Goal: Task Accomplishment & Management: Manage account settings

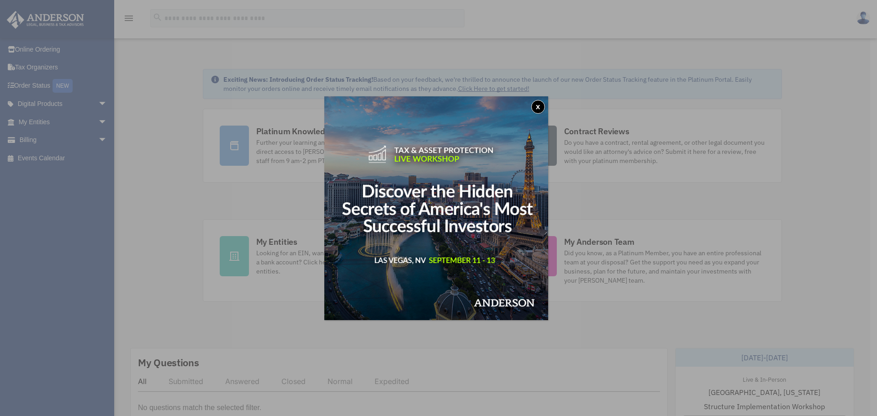
click at [536, 105] on button "x" at bounding box center [538, 107] width 14 height 14
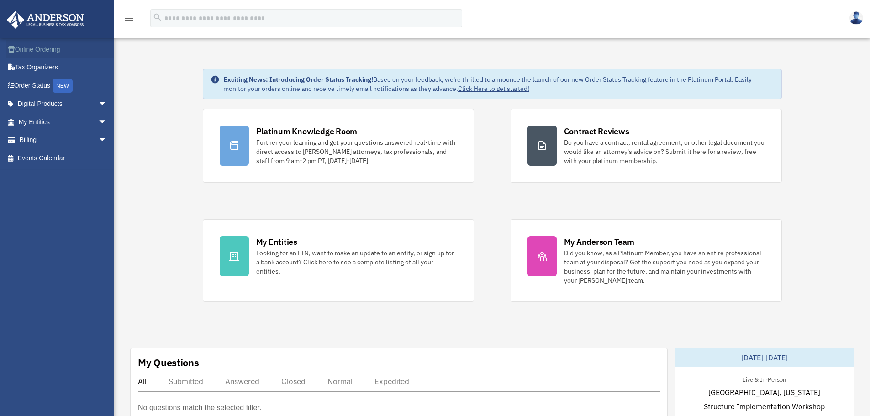
click at [44, 50] on link "Online Ordering" at bounding box center [63, 49] width 115 height 18
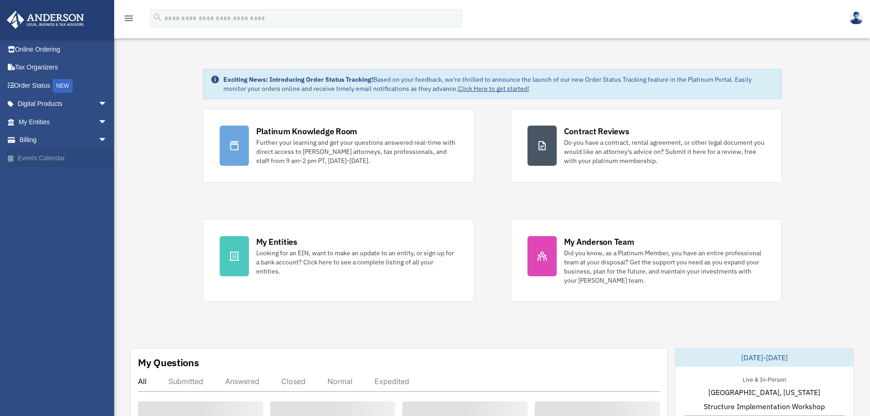
click at [51, 156] on link "Events Calendar" at bounding box center [63, 158] width 115 height 18
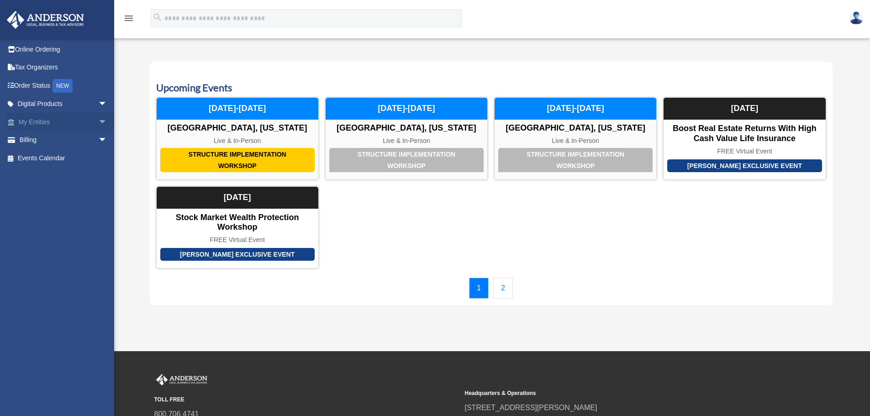
click at [37, 125] on link "My Entities arrow_drop_down" at bounding box center [63, 122] width 115 height 18
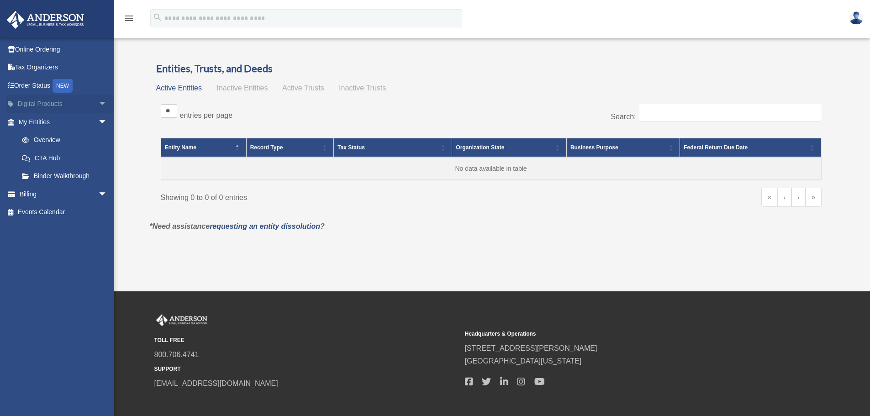
click at [46, 105] on link "Digital Products arrow_drop_down" at bounding box center [63, 104] width 115 height 18
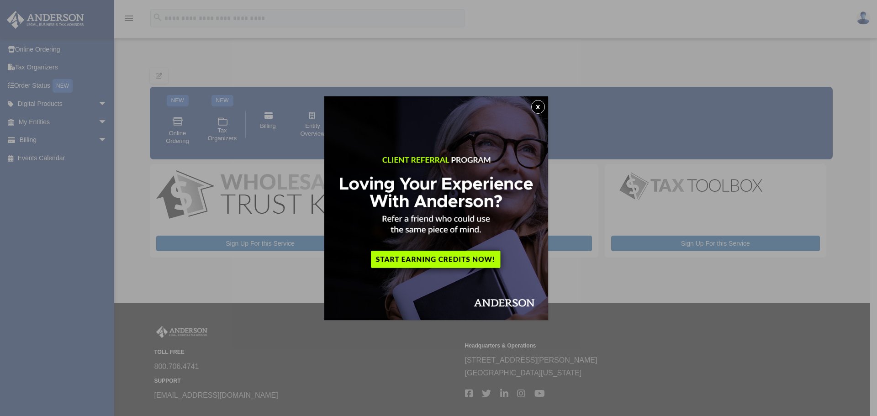
click at [539, 102] on button "x" at bounding box center [538, 107] width 14 height 14
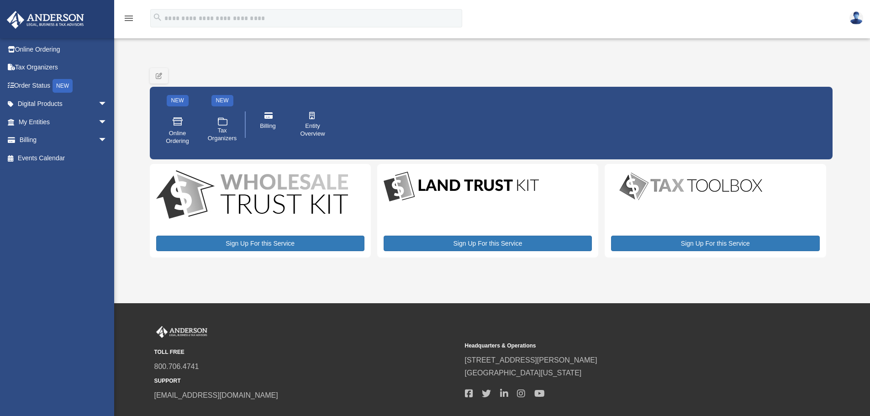
click at [135, 21] on div "menu" at bounding box center [128, 19] width 29 height 24
click at [129, 21] on icon "menu" at bounding box center [128, 18] width 11 height 11
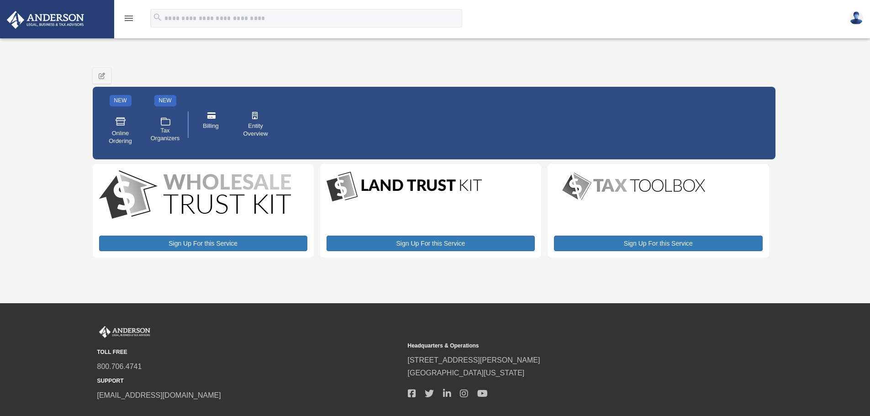
click at [129, 21] on icon "menu" at bounding box center [128, 18] width 11 height 11
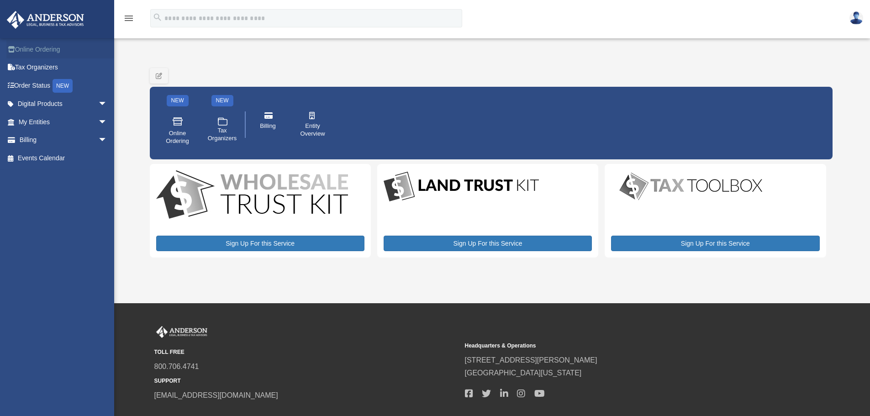
click at [44, 49] on link "Online Ordering" at bounding box center [63, 49] width 115 height 18
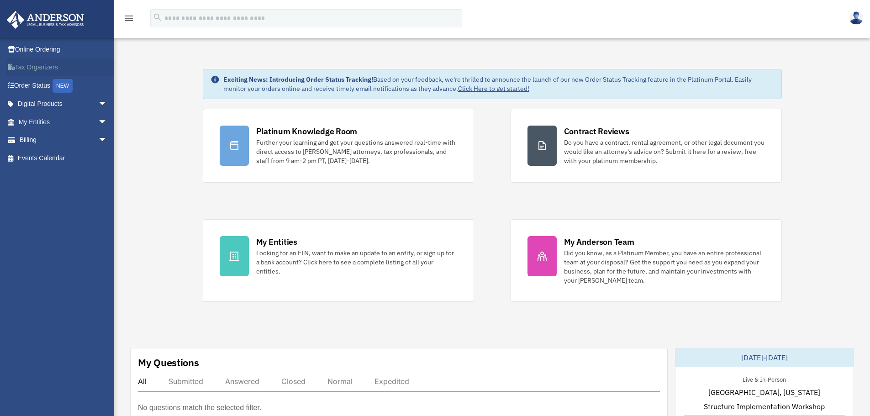
click at [35, 67] on link "Tax Organizers" at bounding box center [63, 67] width 115 height 18
click at [40, 140] on link "Billing arrow_drop_down" at bounding box center [63, 140] width 115 height 18
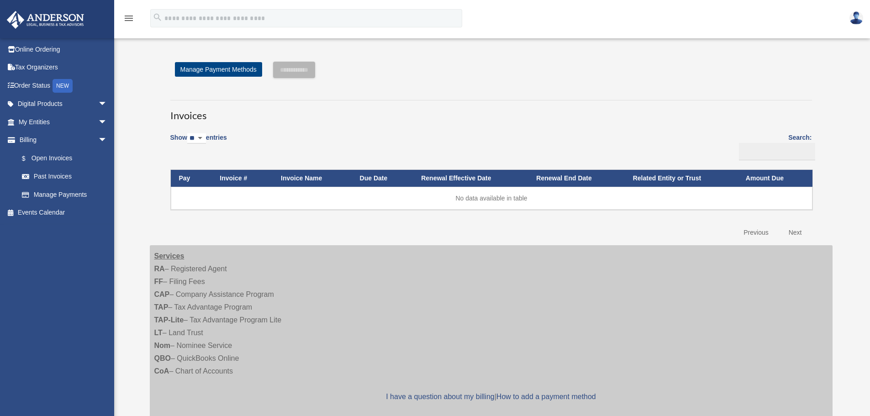
drag, startPoint x: 183, startPoint y: 178, endPoint x: 236, endPoint y: 179, distance: 52.5
click at [236, 179] on tr "Pay Invoice # Invoice Name Due Date Renewal Effective Date Renewal End Date Rel…" at bounding box center [491, 178] width 641 height 17
click at [233, 178] on th "Invoice #" at bounding box center [241, 178] width 61 height 17
click at [236, 179] on th "Invoice #" at bounding box center [241, 178] width 61 height 17
click at [39, 158] on link "$ Open Invoices" at bounding box center [67, 158] width 108 height 19
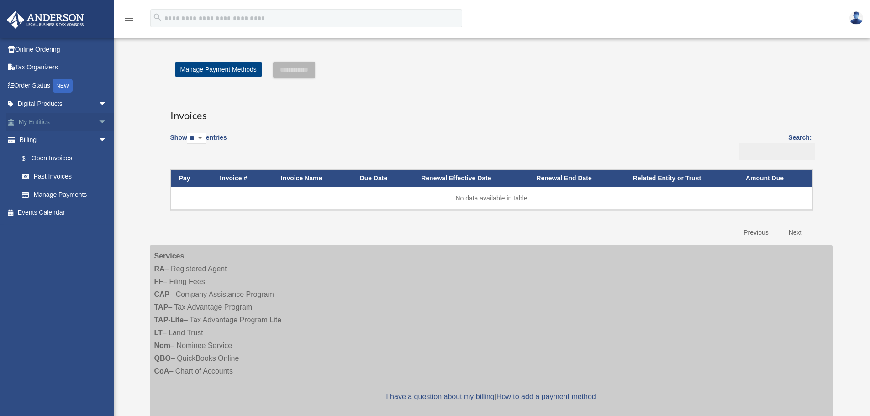
click at [20, 123] on link "My Entities arrow_drop_down" at bounding box center [63, 122] width 115 height 18
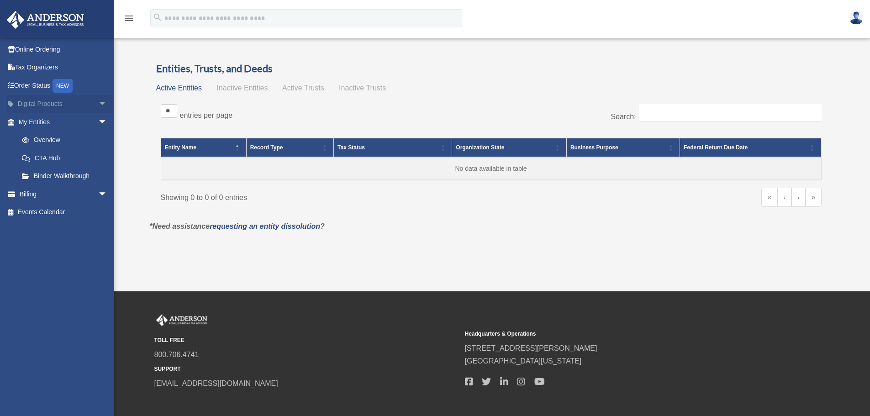
click at [77, 106] on link "Digital Products arrow_drop_down" at bounding box center [63, 104] width 115 height 18
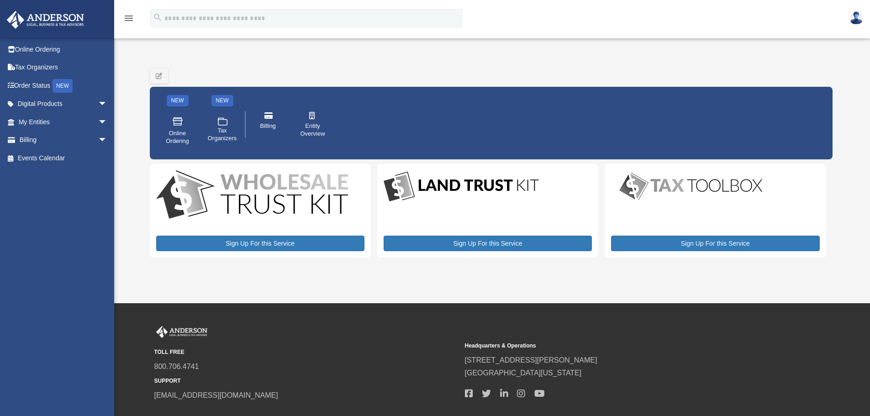
click at [854, 21] on img at bounding box center [856, 17] width 14 height 13
